Goal: Obtain resource: Obtain resource

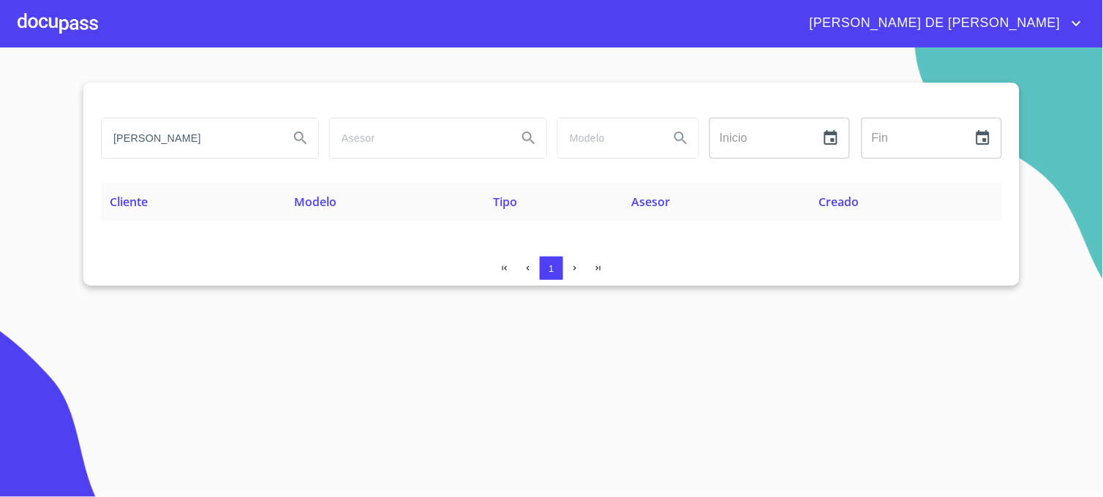
drag, startPoint x: 273, startPoint y: 140, endPoint x: 51, endPoint y: 142, distance: 221.6
click at [51, 142] on section "[PERSON_NAME] Inicio ​ Fin ​ Cliente Modelo Tipo Asesor Creado 1" at bounding box center [551, 273] width 1103 height 450
click at [295, 140] on icon "Search" at bounding box center [301, 138] width 18 height 18
click at [179, 139] on input "[PERSON_NAME]" at bounding box center [190, 137] width 176 height 39
type input "[PERSON_NAME]"
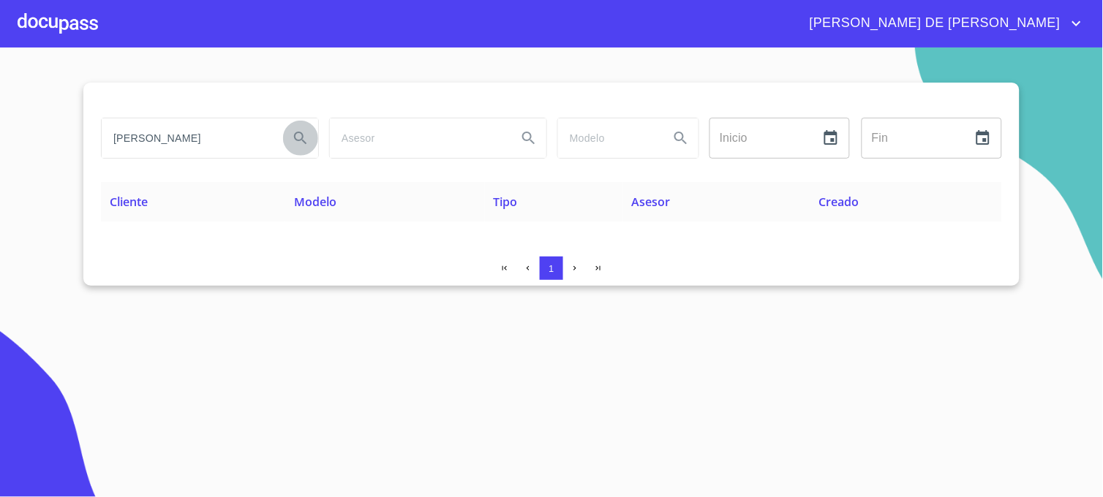
click at [307, 132] on icon "Search" at bounding box center [301, 138] width 18 height 18
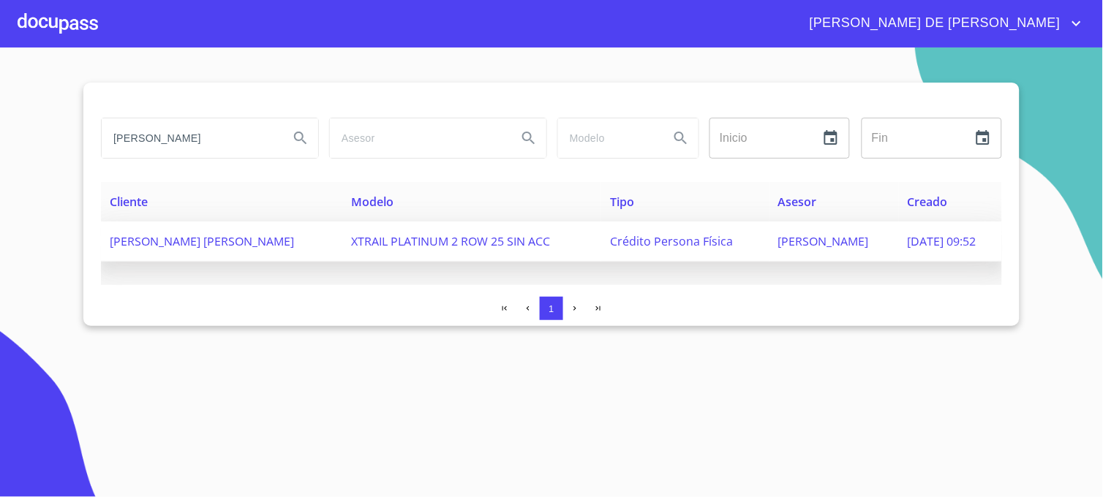
click at [630, 244] on span "Crédito Persona Física" at bounding box center [671, 241] width 123 height 16
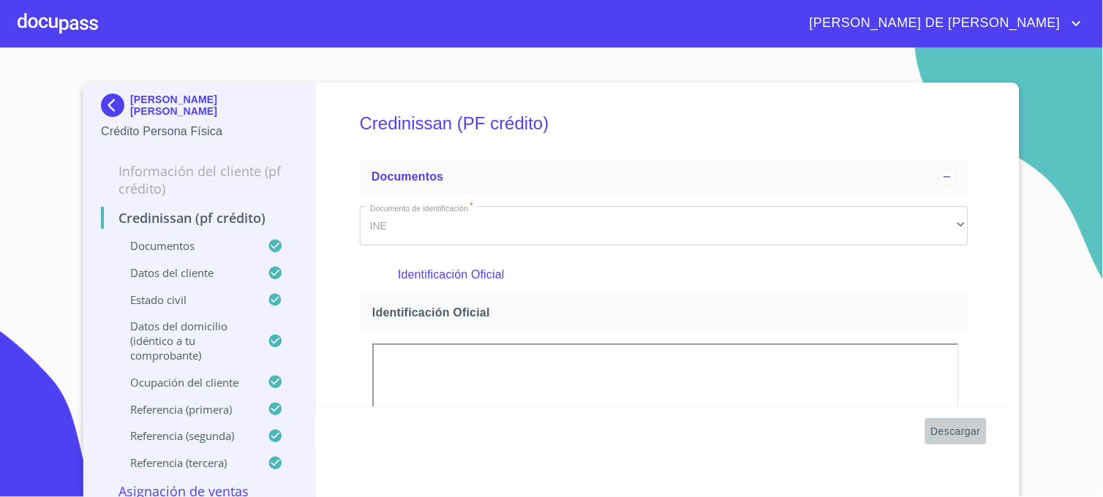
click at [936, 434] on span "Descargar" at bounding box center [956, 432] width 50 height 18
click at [118, 110] on img at bounding box center [115, 105] width 29 height 23
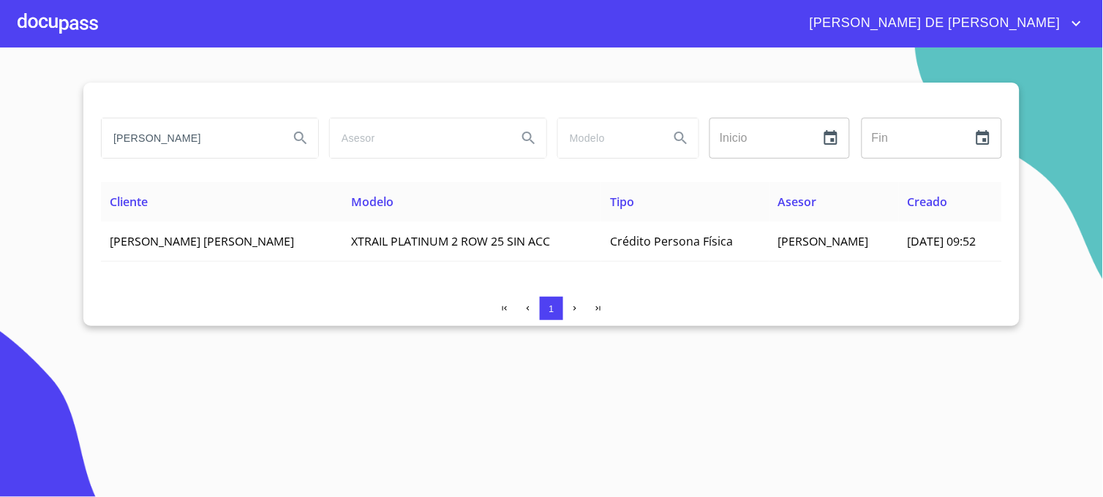
drag, startPoint x: 217, startPoint y: 137, endPoint x: 56, endPoint y: 137, distance: 160.9
click at [56, 137] on section "[PERSON_NAME] Inicio ​ Fin ​ Cliente Modelo Tipo Asesor Creado [PERSON_NAME] [P…" at bounding box center [551, 273] width 1103 height 450
type input "[PERSON_NAME] [PERSON_NAME]"
click at [300, 139] on icon "Search" at bounding box center [301, 138] width 18 height 18
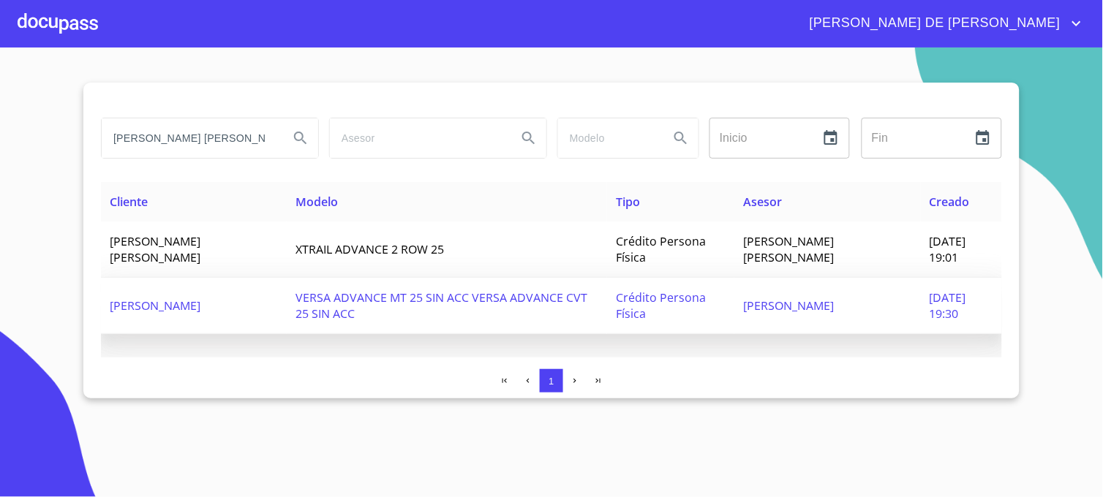
click at [834, 309] on span "[PERSON_NAME]" at bounding box center [788, 306] width 91 height 16
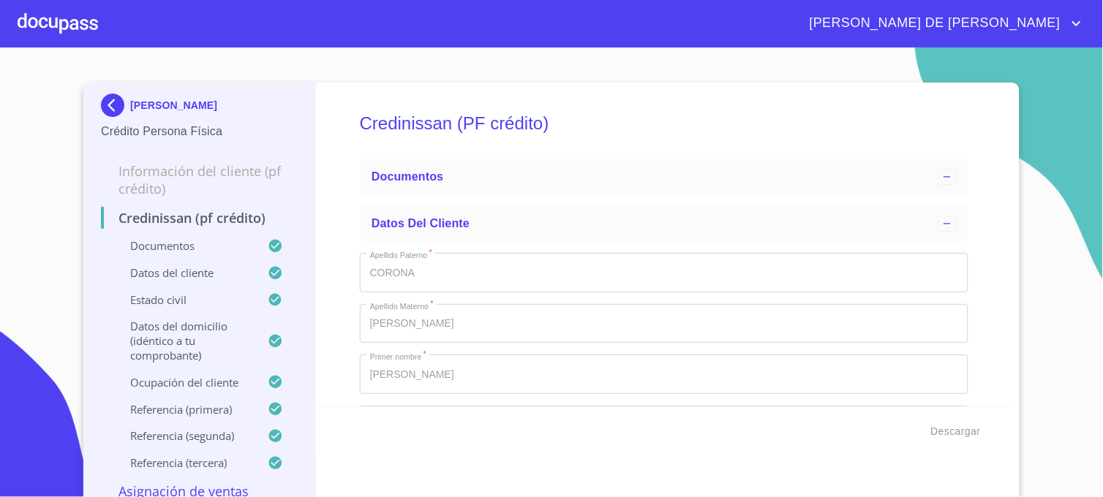
type input "25 de mar. de 2012"
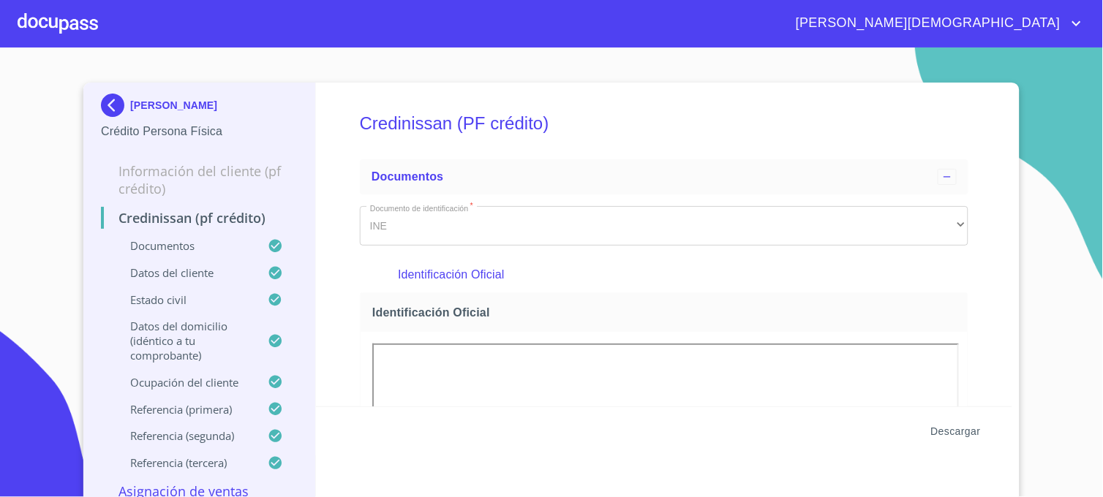
click at [947, 426] on span "Descargar" at bounding box center [956, 432] width 50 height 18
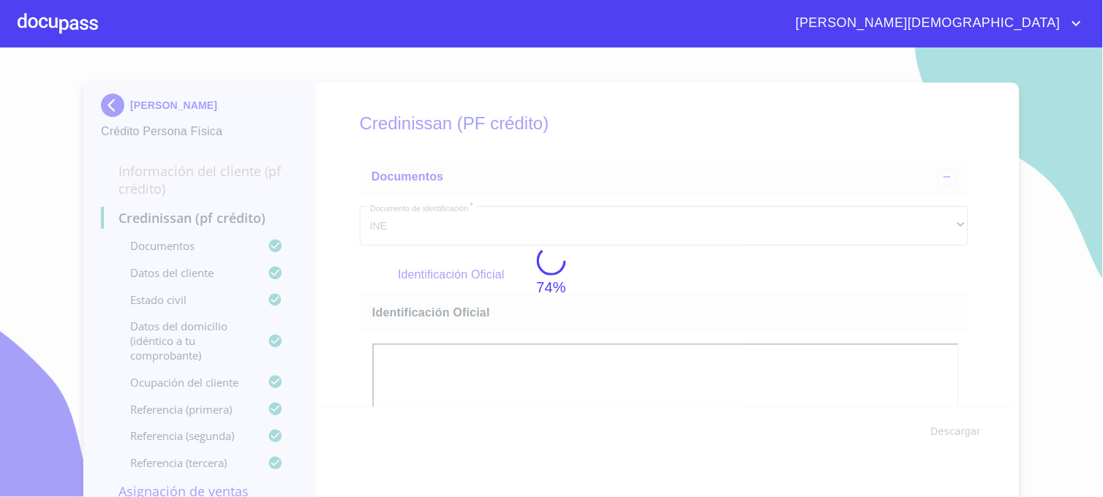
click at [1069, 156] on div "74%" at bounding box center [551, 273] width 1103 height 450
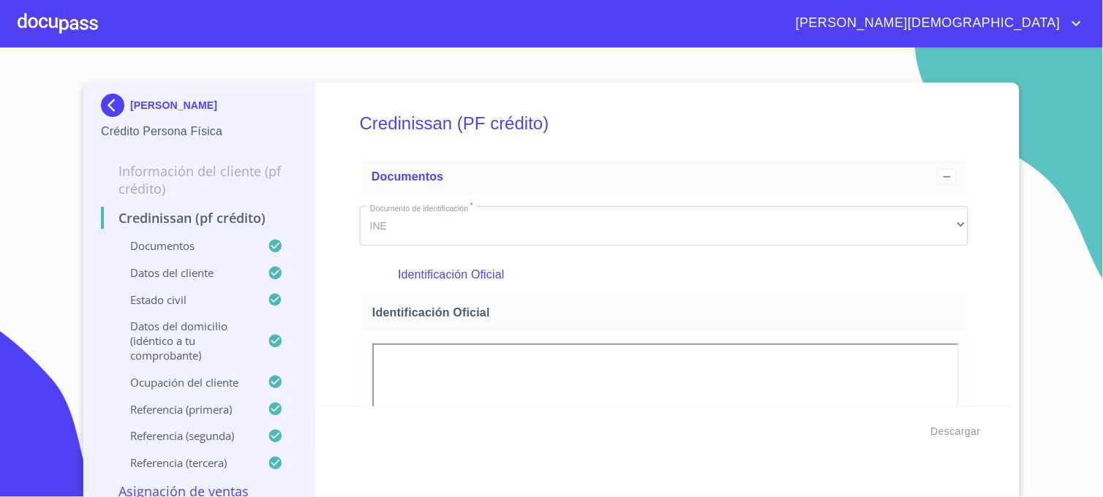
click at [111, 105] on img at bounding box center [115, 105] width 29 height 23
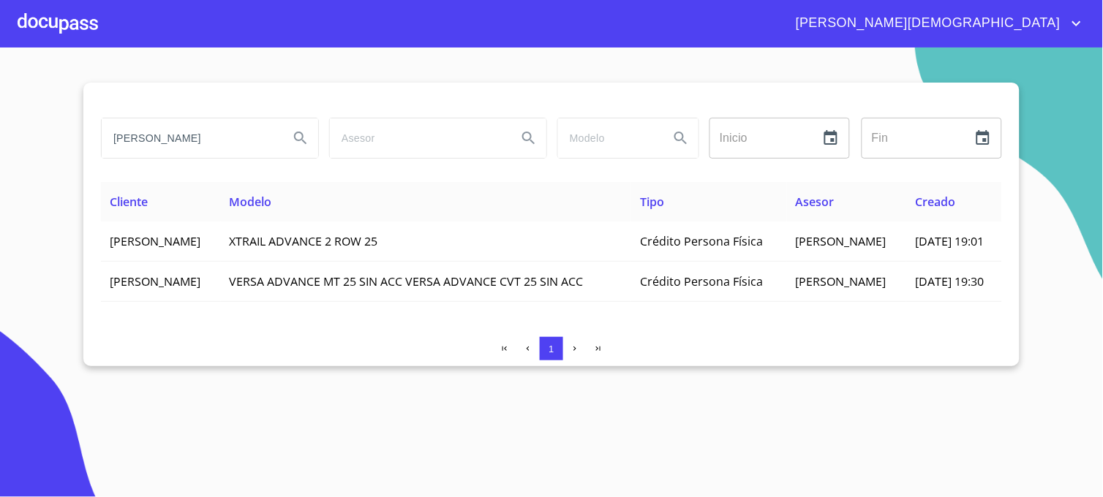
drag, startPoint x: 194, startPoint y: 141, endPoint x: 76, endPoint y: 148, distance: 117.9
click at [76, 148] on section "[PERSON_NAME] Inicio ​ Fin ​ Cliente Modelo Tipo Asesor Creado [PERSON_NAME] XT…" at bounding box center [551, 273] width 1103 height 450
type input "[PERSON_NAME]"
click at [290, 130] on button "Search" at bounding box center [300, 138] width 35 height 35
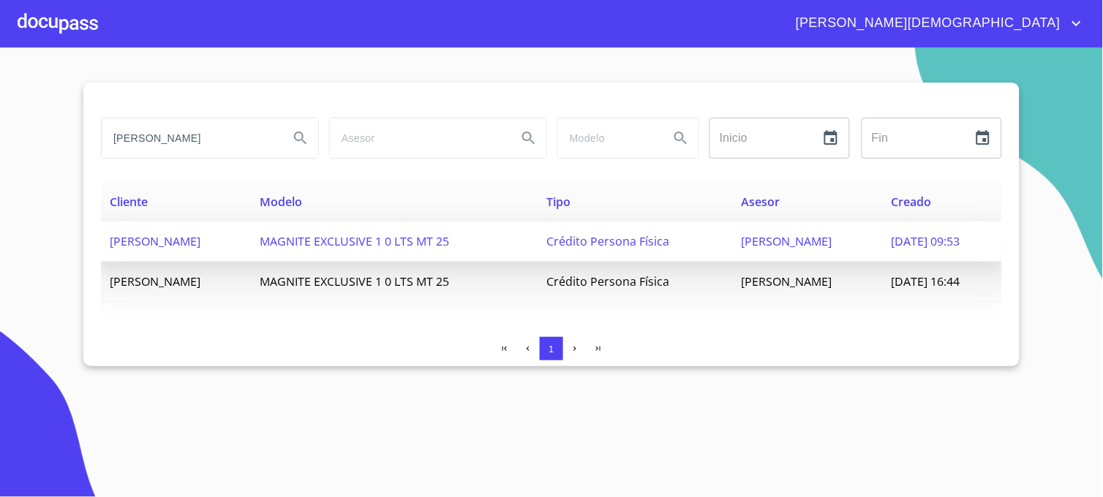
click at [896, 230] on td "[DATE] 09:53" at bounding box center [942, 242] width 120 height 40
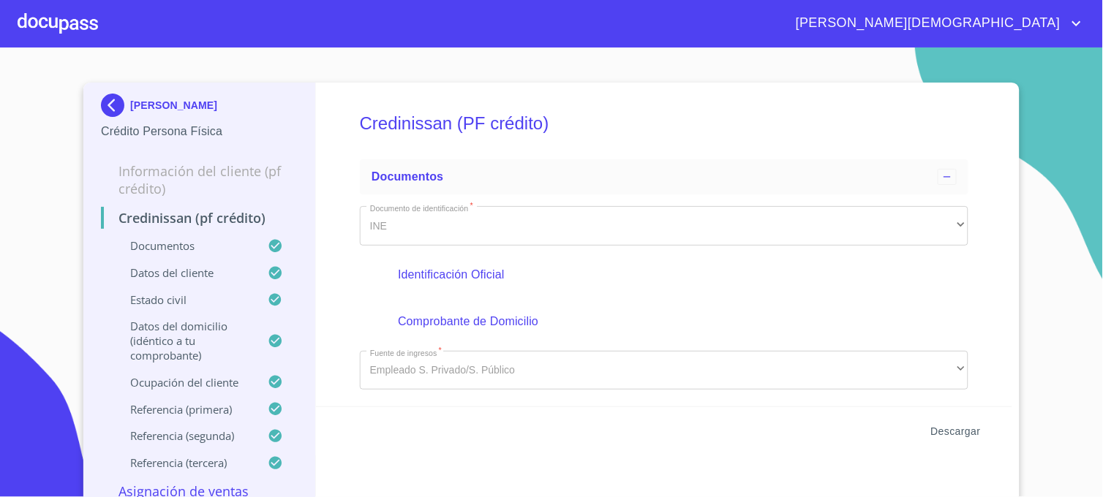
click at [959, 430] on span "Descargar" at bounding box center [956, 432] width 50 height 18
